Goal: Find specific page/section: Find specific page/section

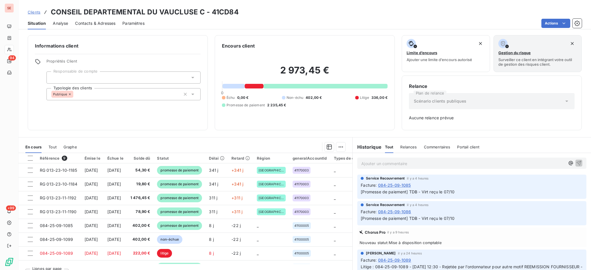
scroll to position [26, 0]
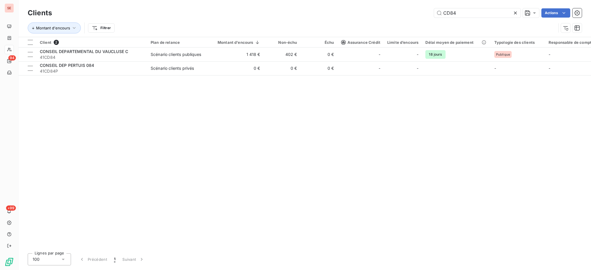
drag, startPoint x: 473, startPoint y: 12, endPoint x: 390, endPoint y: 6, distance: 83.0
click at [390, 6] on div "Clients CD84 Actions Montant d'encours Filtrer" at bounding box center [304, 18] width 572 height 37
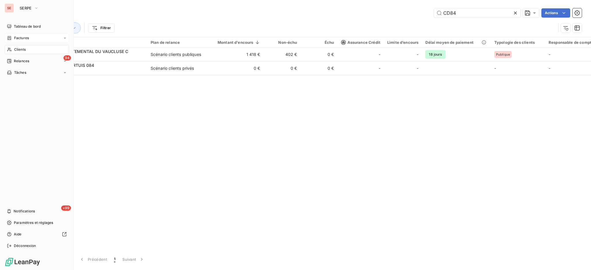
click at [17, 36] on span "Factures" at bounding box center [21, 37] width 15 height 5
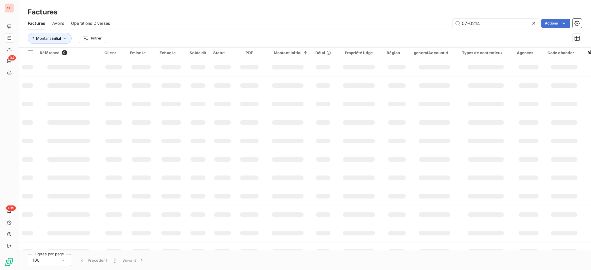
drag, startPoint x: 482, startPoint y: 20, endPoint x: 437, endPoint y: 14, distance: 45.4
click at [437, 14] on div "Factures Factures Avoirs Opérations Diverses 07-0214 Actions Montant initial Fi…" at bounding box center [304, 24] width 572 height 48
type input "034-25-08-0137"
click at [533, 21] on icon at bounding box center [534, 23] width 6 height 6
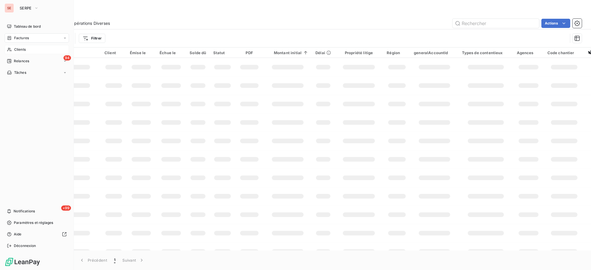
click at [25, 48] on span "Clients" at bounding box center [20, 49] width 12 height 5
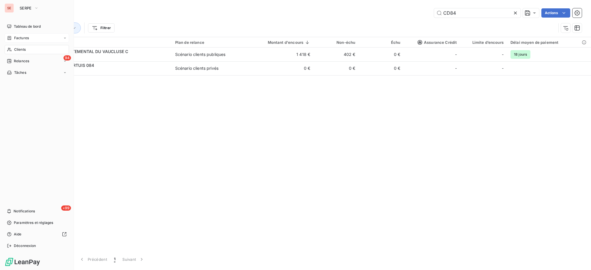
click at [16, 7] on button "SERPE" at bounding box center [29, 7] width 26 height 9
click at [26, 245] on span "Déconnexion" at bounding box center [25, 245] width 22 height 5
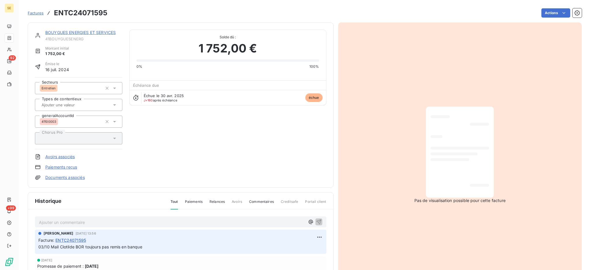
scroll to position [38, 0]
